Goal: Transaction & Acquisition: Purchase product/service

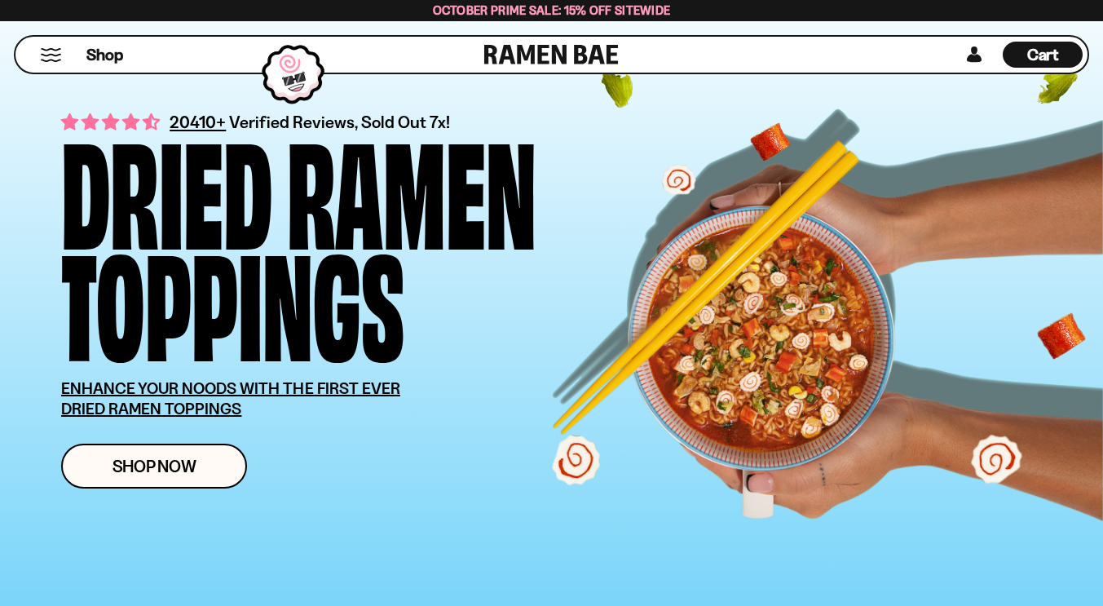
scroll to position [163, 0]
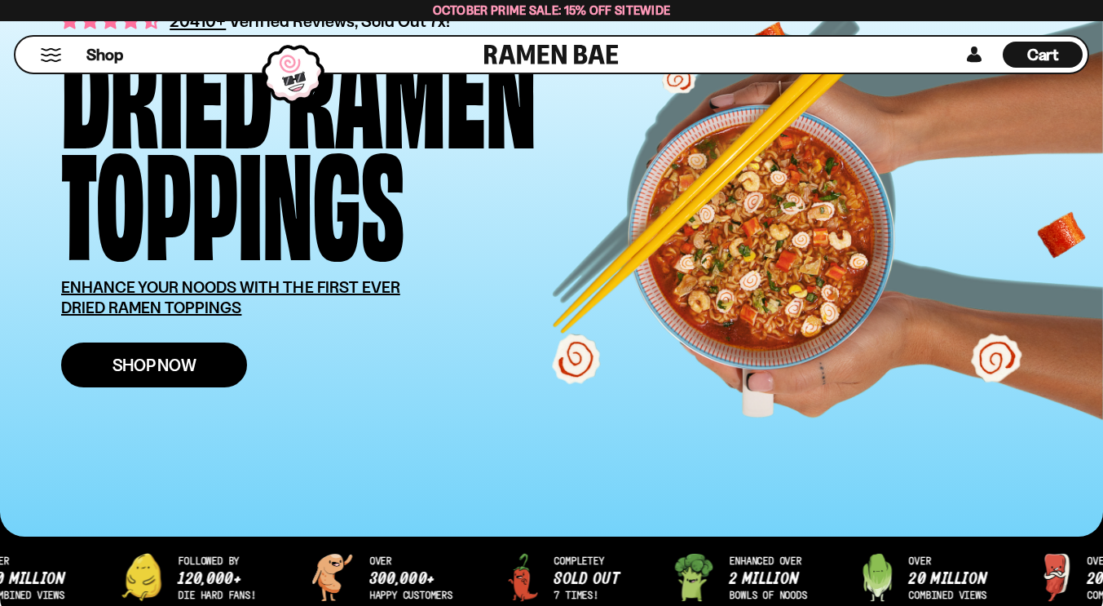
click at [174, 373] on span "Shop Now" at bounding box center [154, 364] width 84 height 17
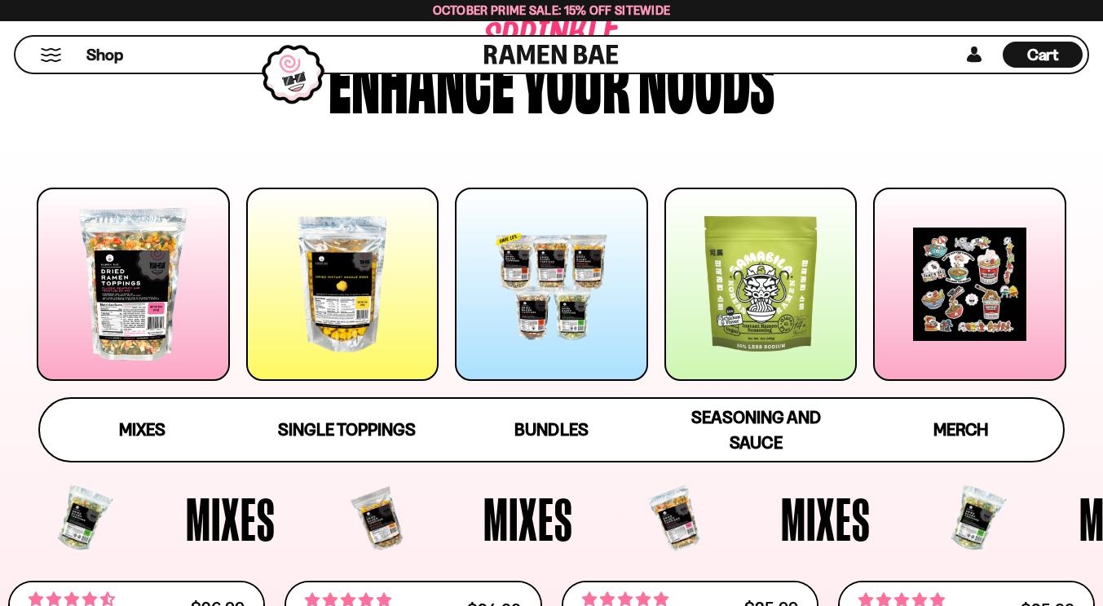
scroll to position [163, 0]
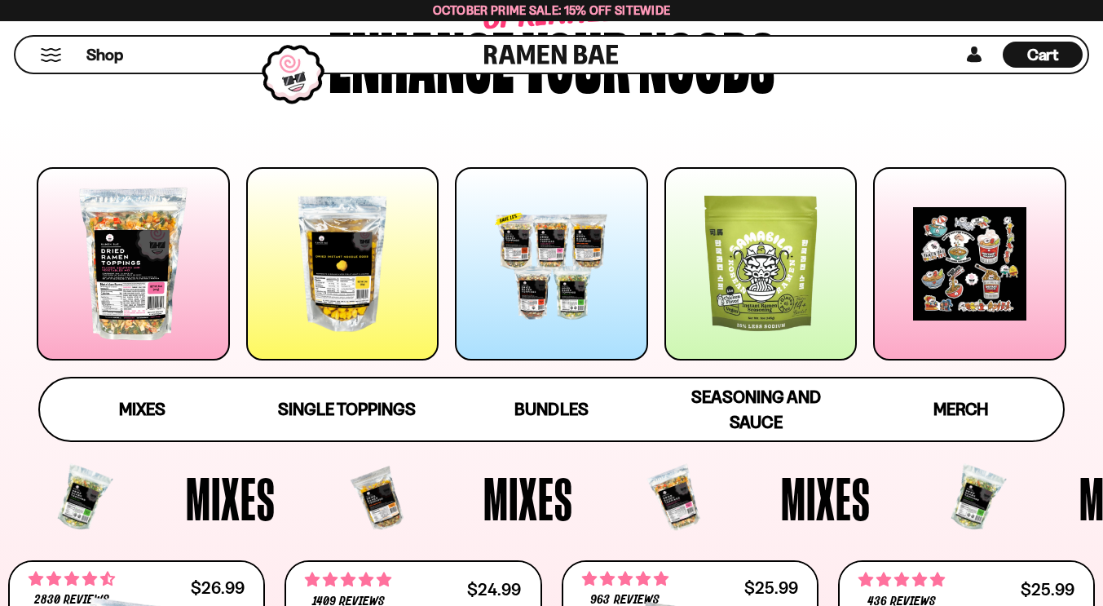
click at [154, 316] on div at bounding box center [133, 263] width 193 height 193
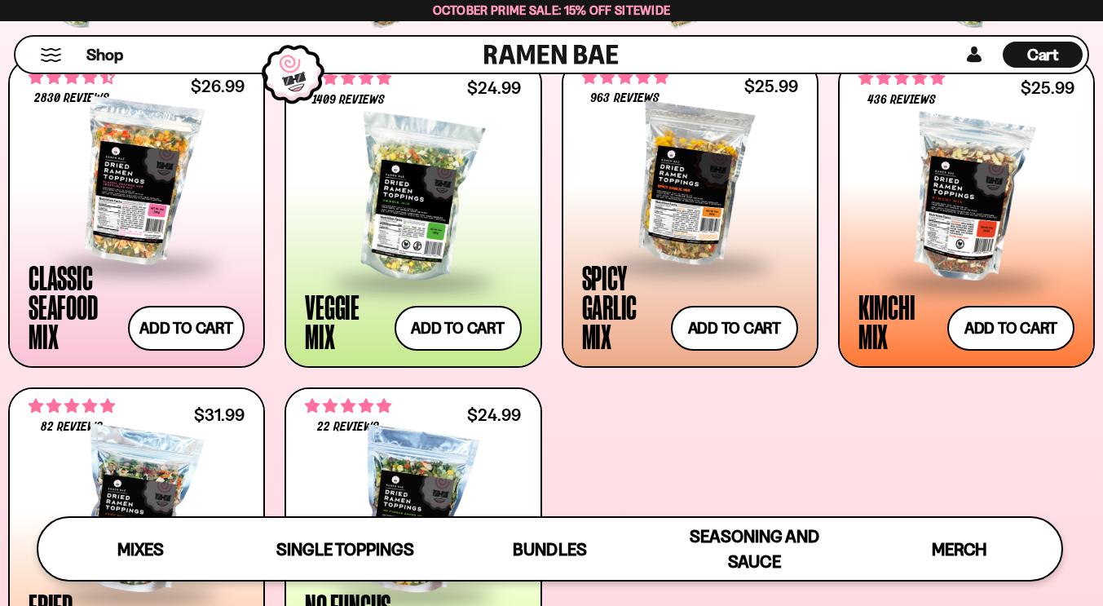
scroll to position [624, 0]
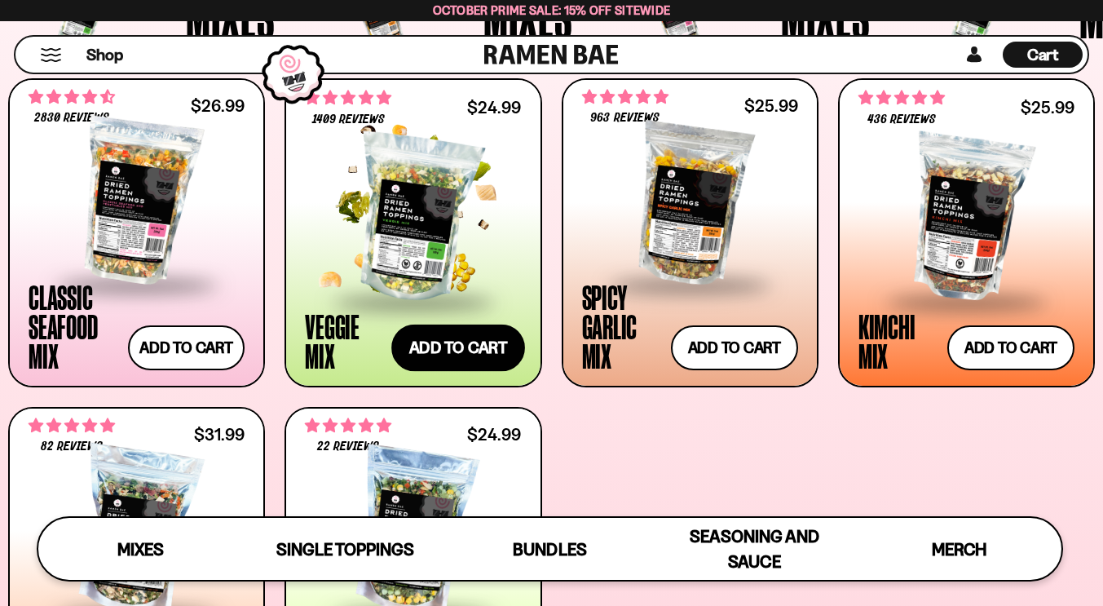
click at [449, 343] on button "Add to cart Add ― Regular price $24.99 Regular price Sale price $24.99 Unit pri…" at bounding box center [458, 347] width 134 height 47
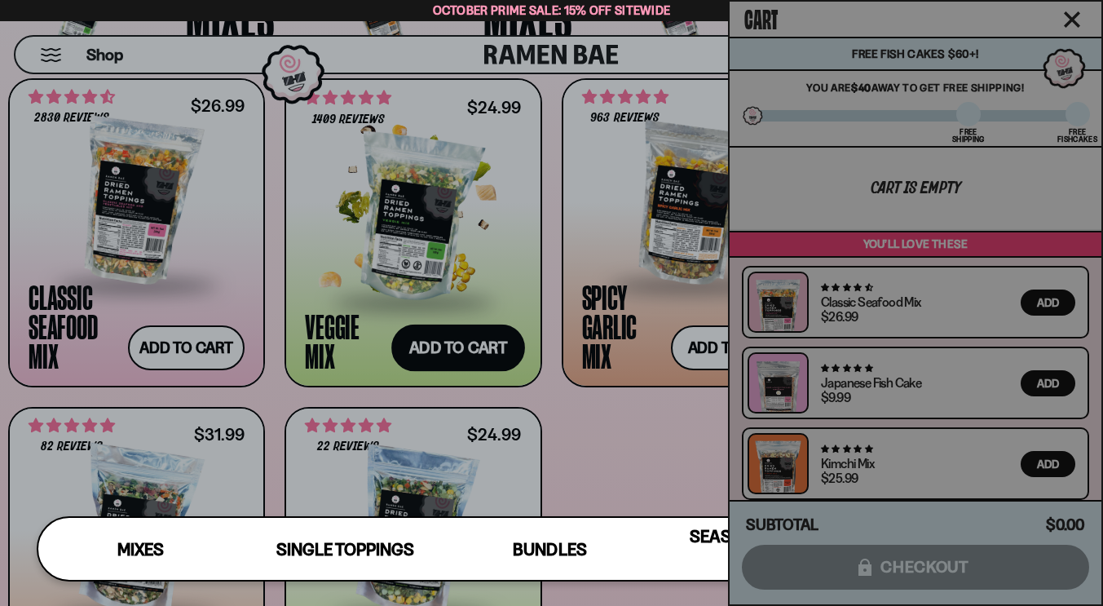
scroll to position [625, 0]
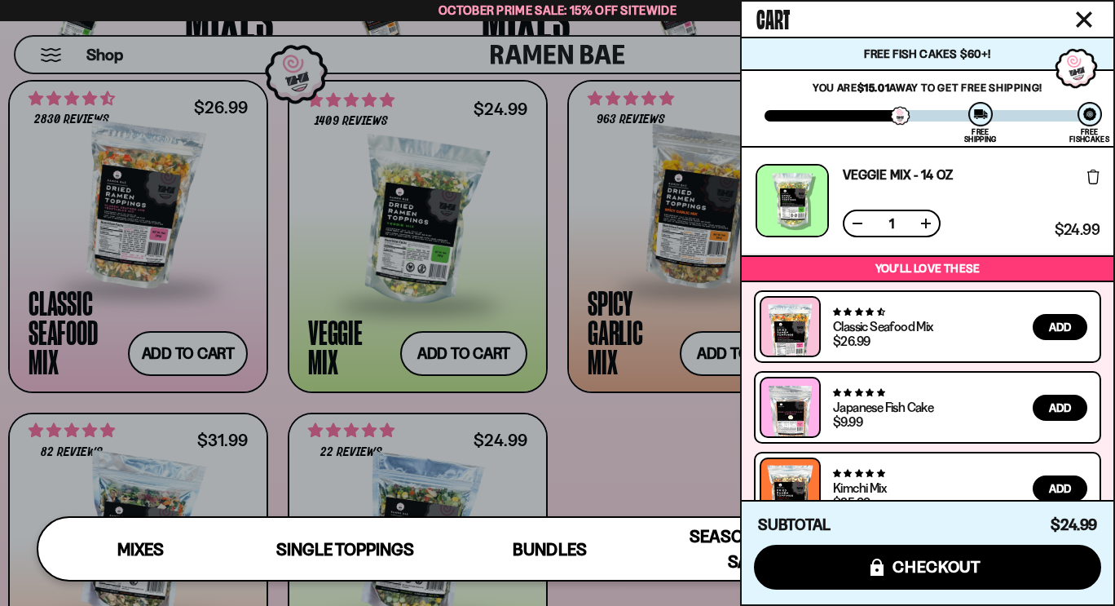
click at [708, 353] on div at bounding box center [557, 303] width 1115 height 606
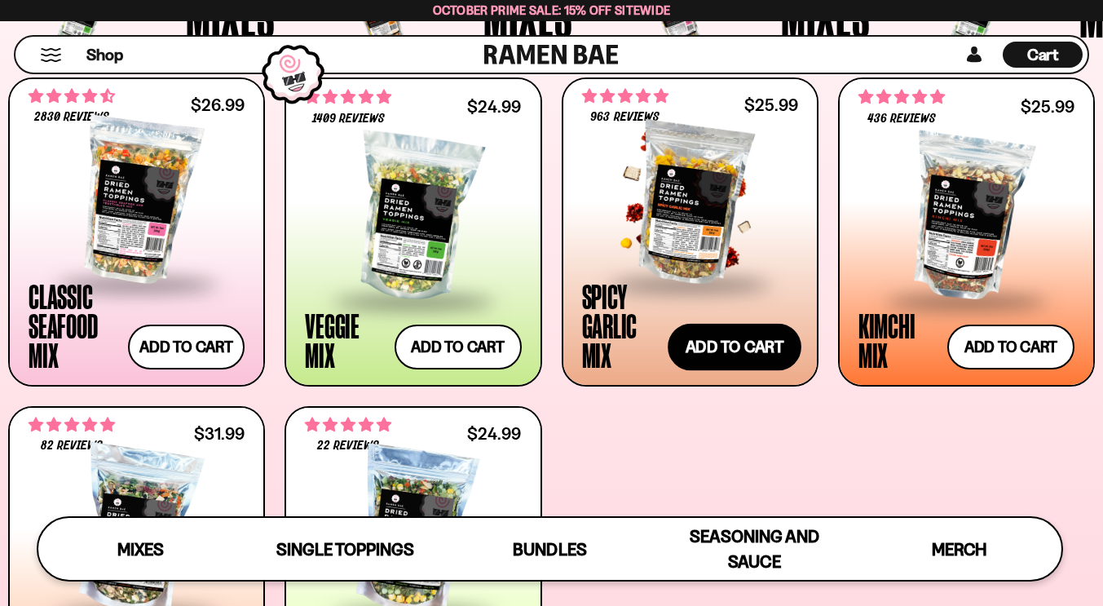
click at [722, 356] on button "Add to cart Add ― Regular price $25.99 Regular price Sale price $25.99 Unit pri…" at bounding box center [735, 347] width 134 height 47
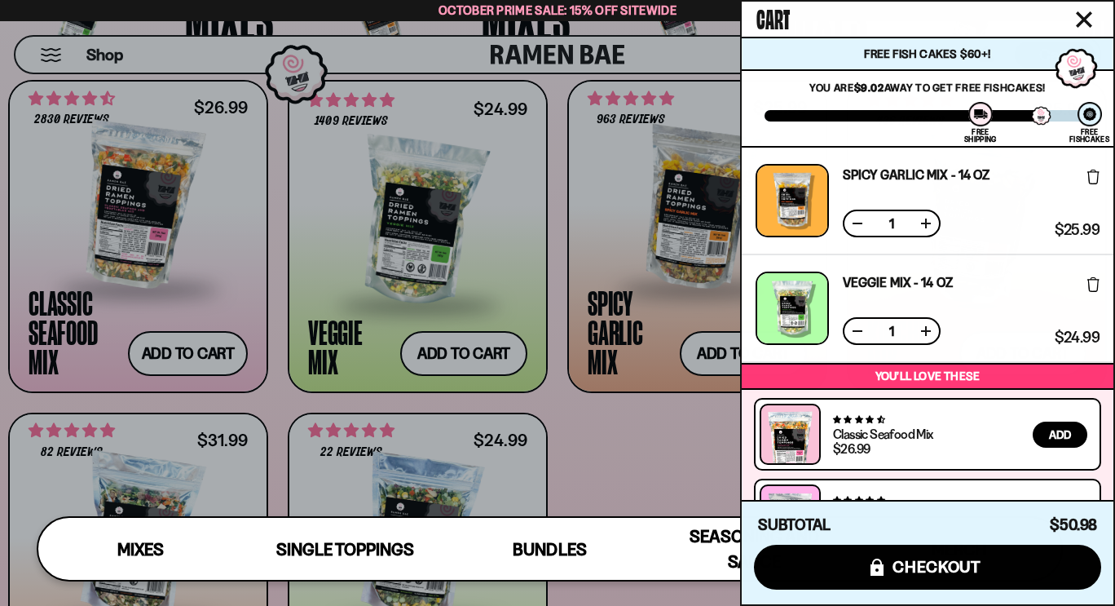
click at [646, 426] on div at bounding box center [557, 303] width 1115 height 606
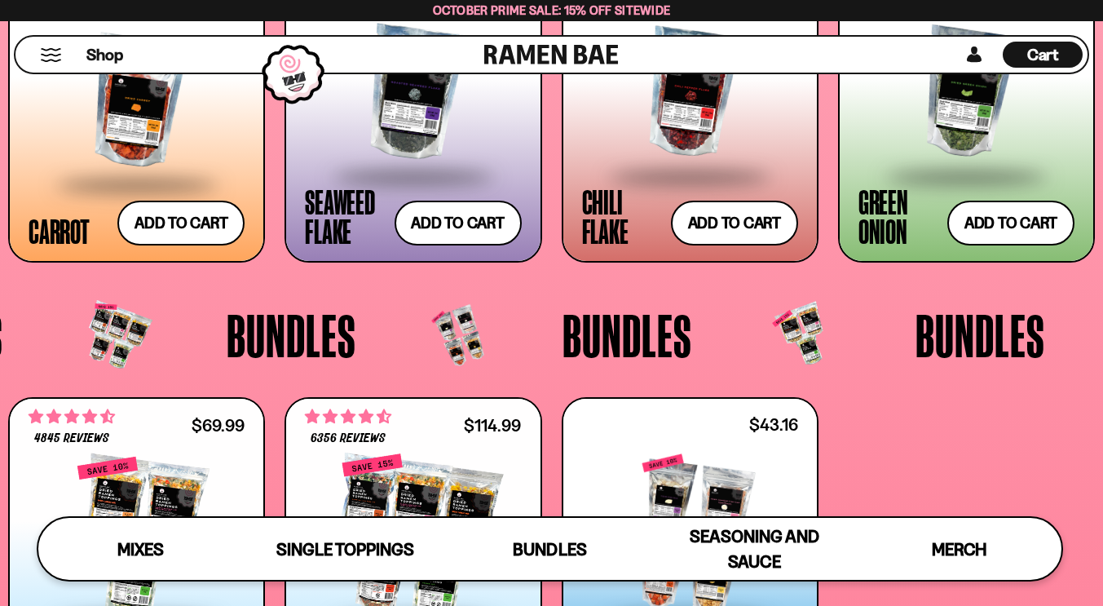
scroll to position [2826, 0]
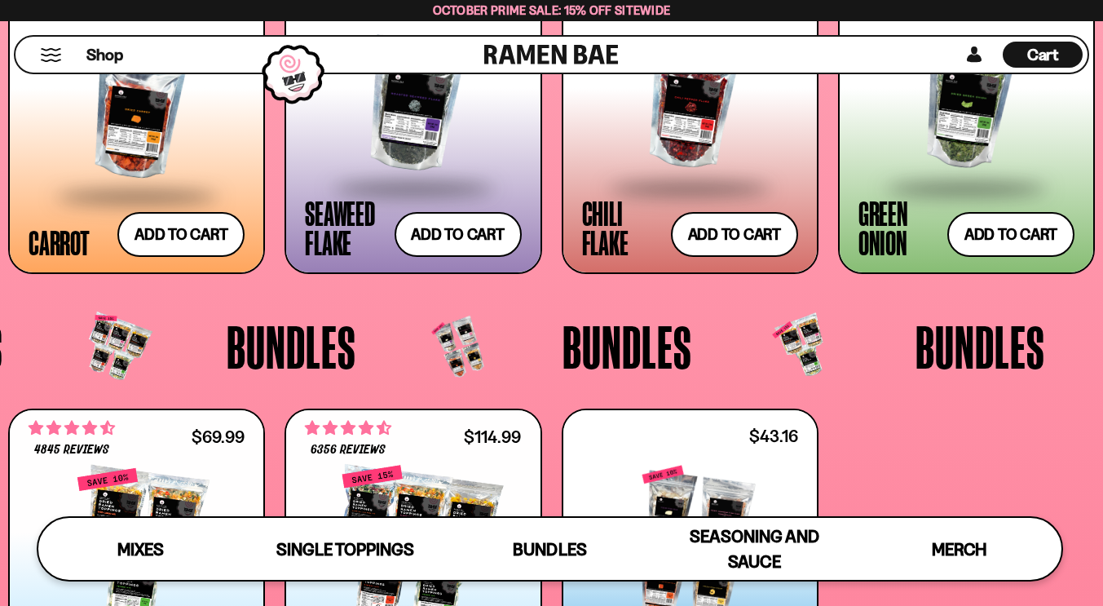
click at [47, 56] on button "Mobile Menu Trigger" at bounding box center [51, 55] width 22 height 14
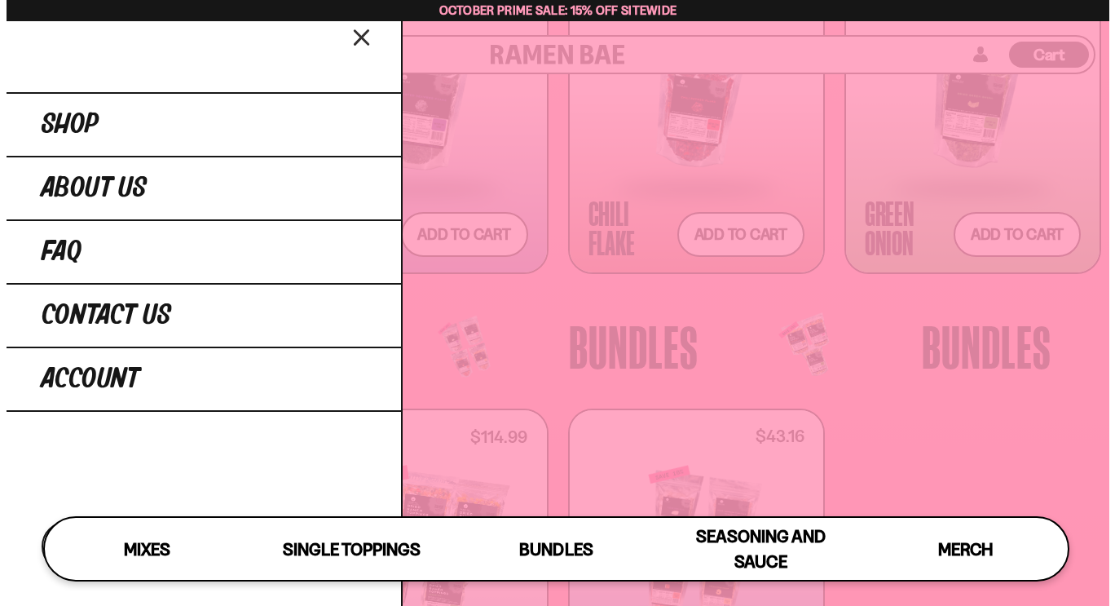
scroll to position [2851, 0]
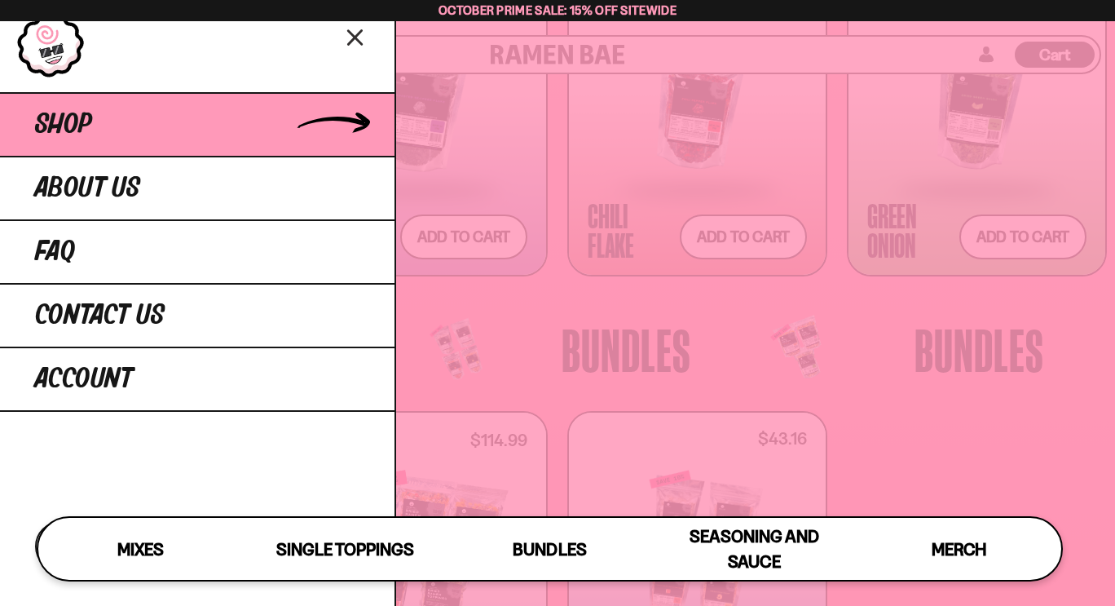
click at [75, 121] on span "Shop" at bounding box center [63, 124] width 57 height 29
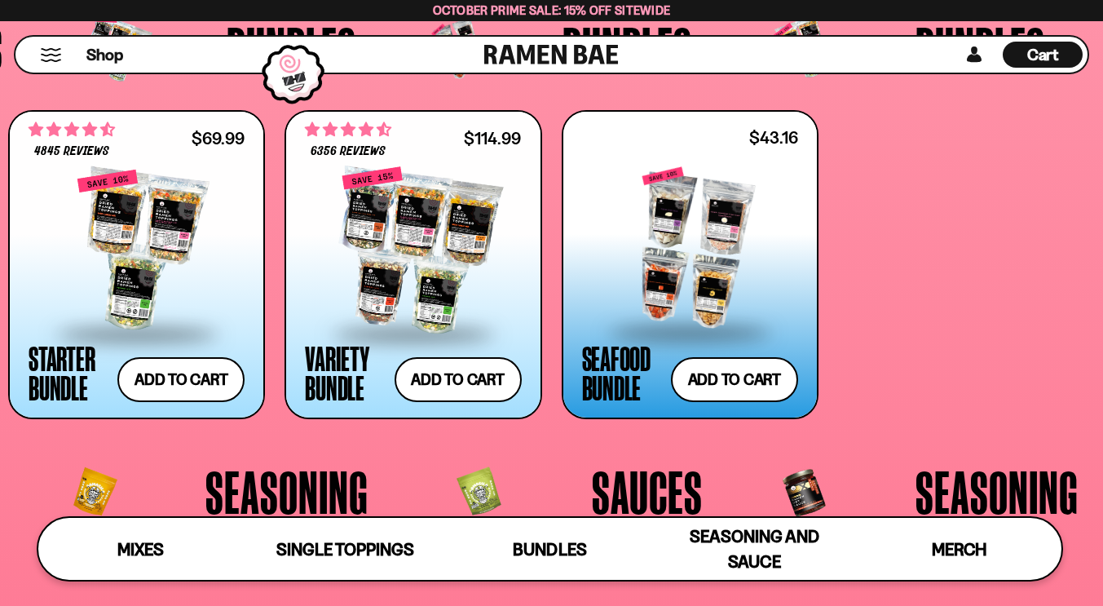
scroll to position [3159, 0]
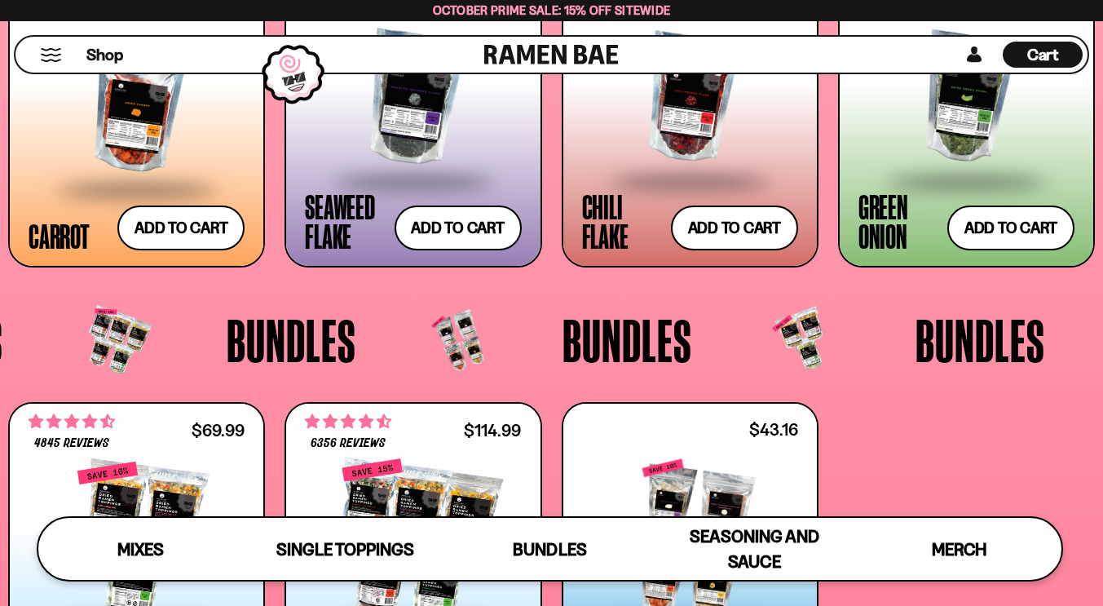
click at [1041, 48] on span "Cart" at bounding box center [1043, 55] width 32 height 20
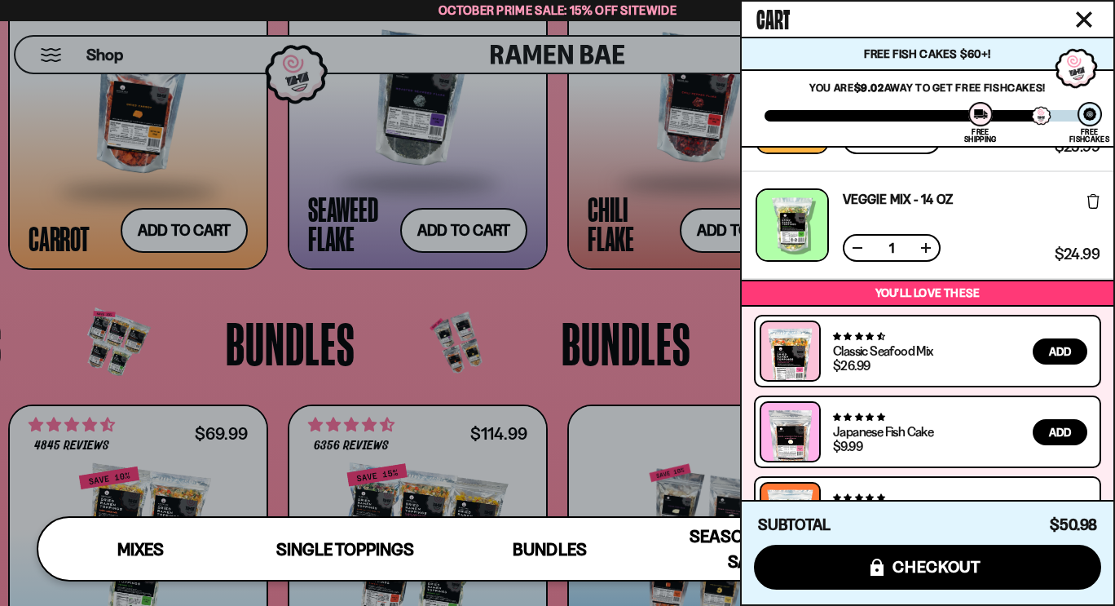
scroll to position [0, 0]
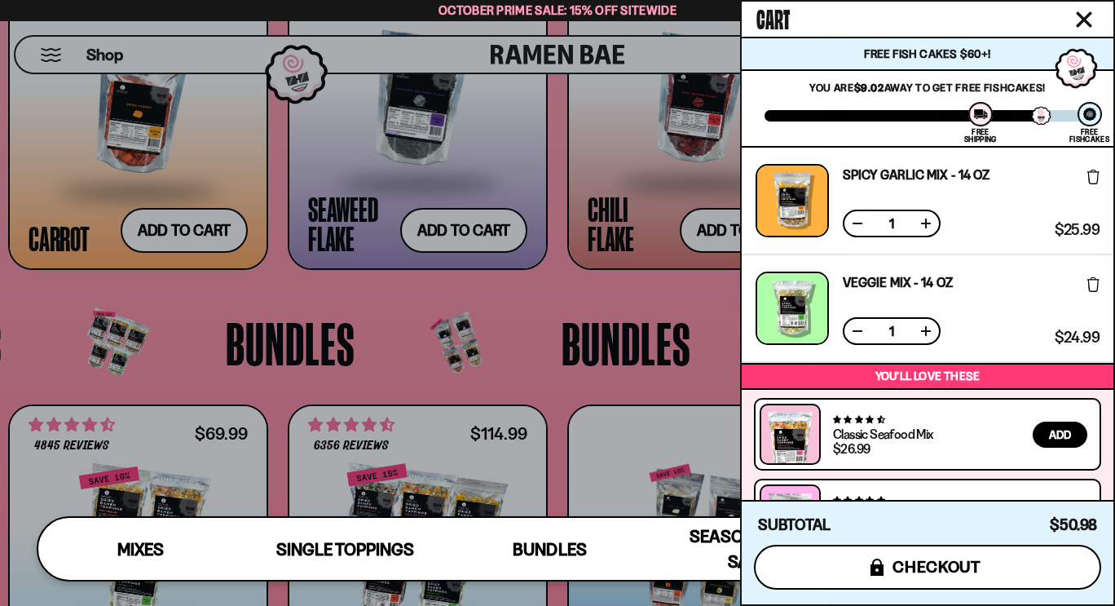
click at [933, 564] on span "checkout" at bounding box center [937, 567] width 89 height 18
